Goal: Information Seeking & Learning: Learn about a topic

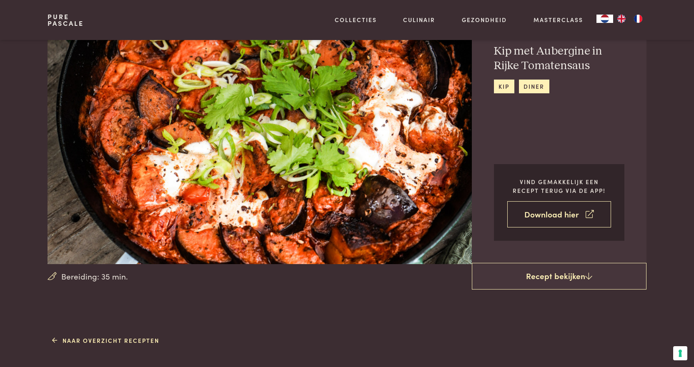
click at [556, 216] on link "Download hier" at bounding box center [559, 214] width 104 height 26
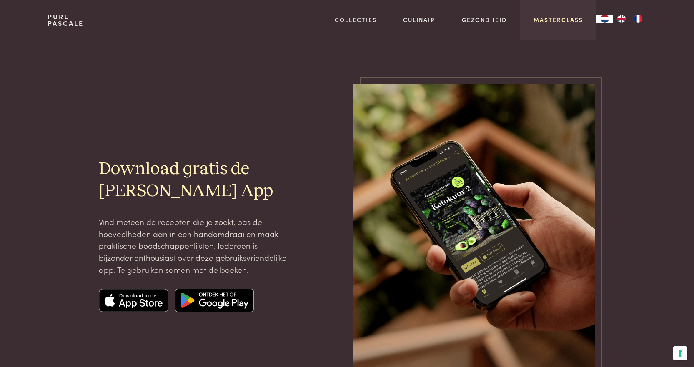
click at [551, 19] on link "Masterclass" at bounding box center [558, 19] width 50 height 9
